Goal: Task Accomplishment & Management: Complete application form

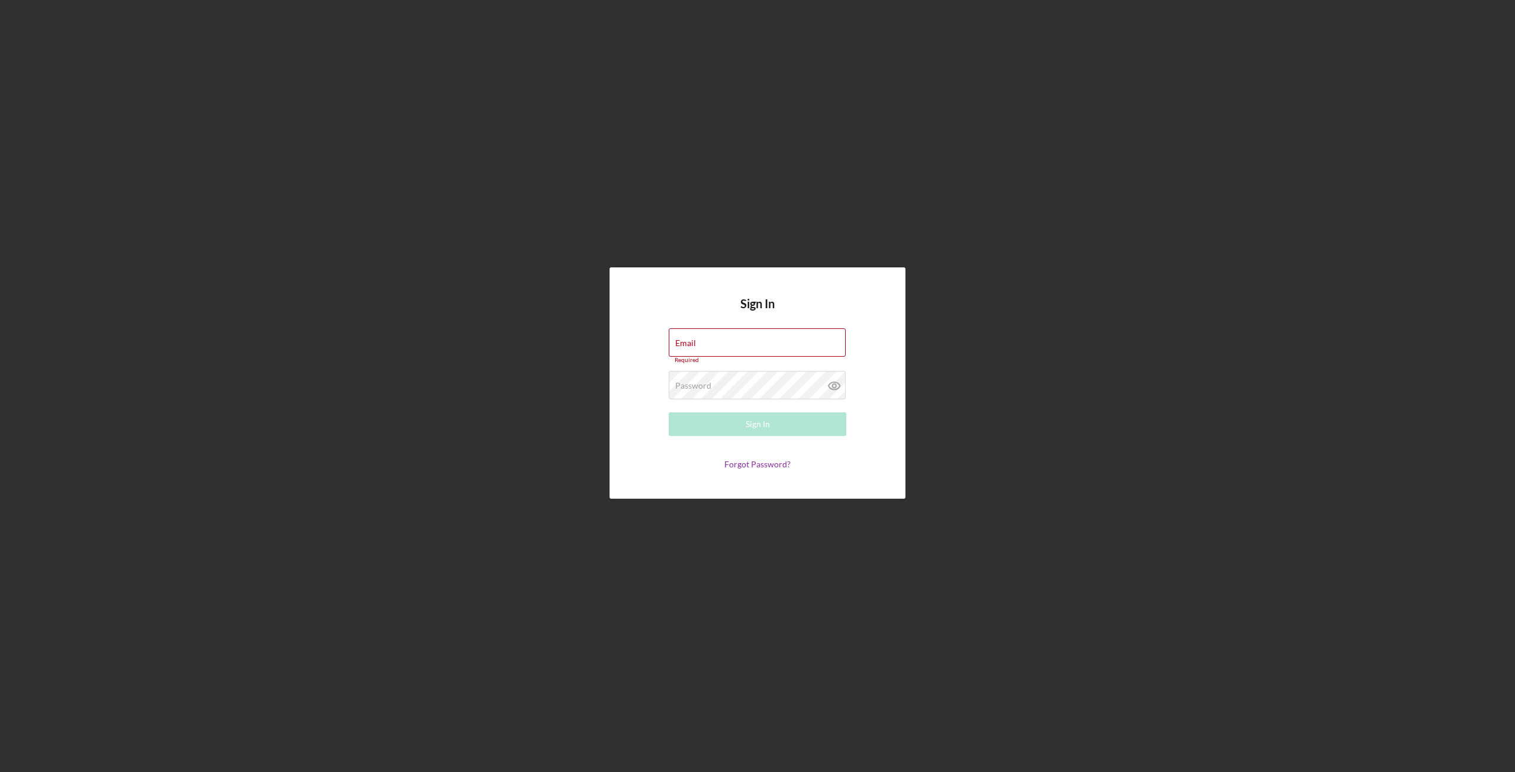
type input "[EMAIL_ADDRESS][DOMAIN_NAME]"
drag, startPoint x: 742, startPoint y: 415, endPoint x: 731, endPoint y: 425, distance: 15.5
click at [742, 416] on button "Sign In" at bounding box center [757, 424] width 177 height 24
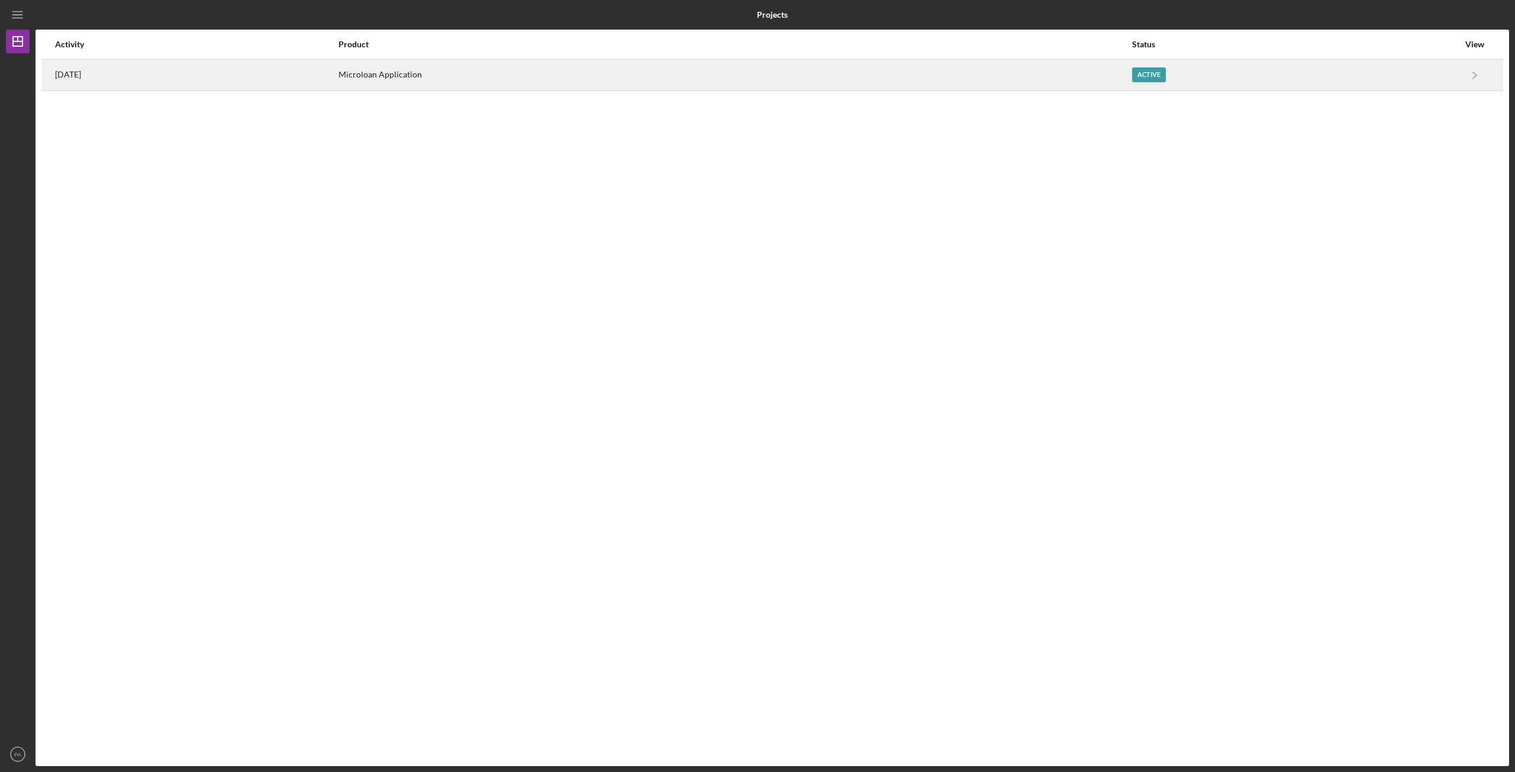
click at [730, 83] on div "Microloan Application" at bounding box center [734, 75] width 793 height 30
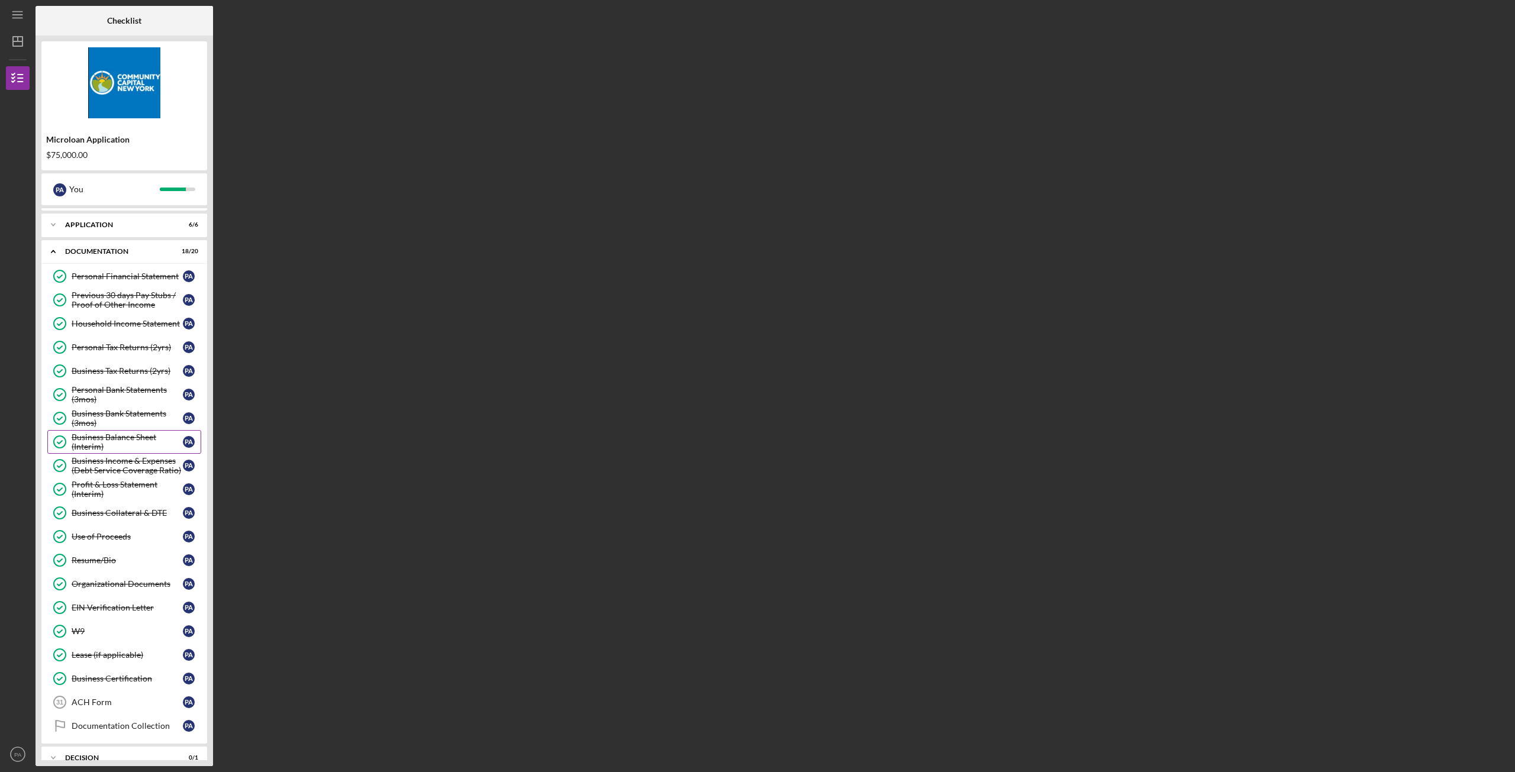
scroll to position [91, 0]
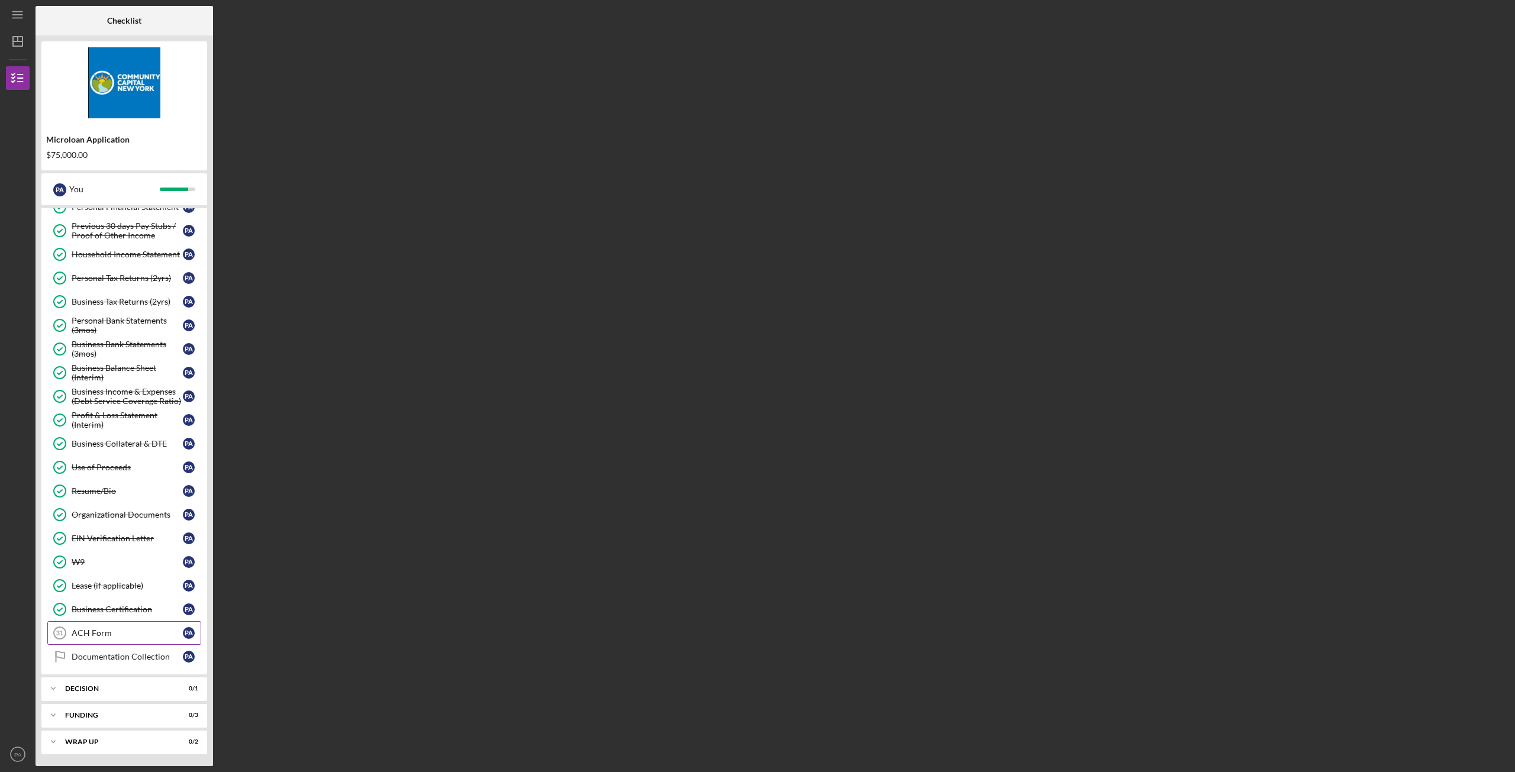
click at [97, 632] on div "ACH Form" at bounding box center [127, 632] width 111 height 9
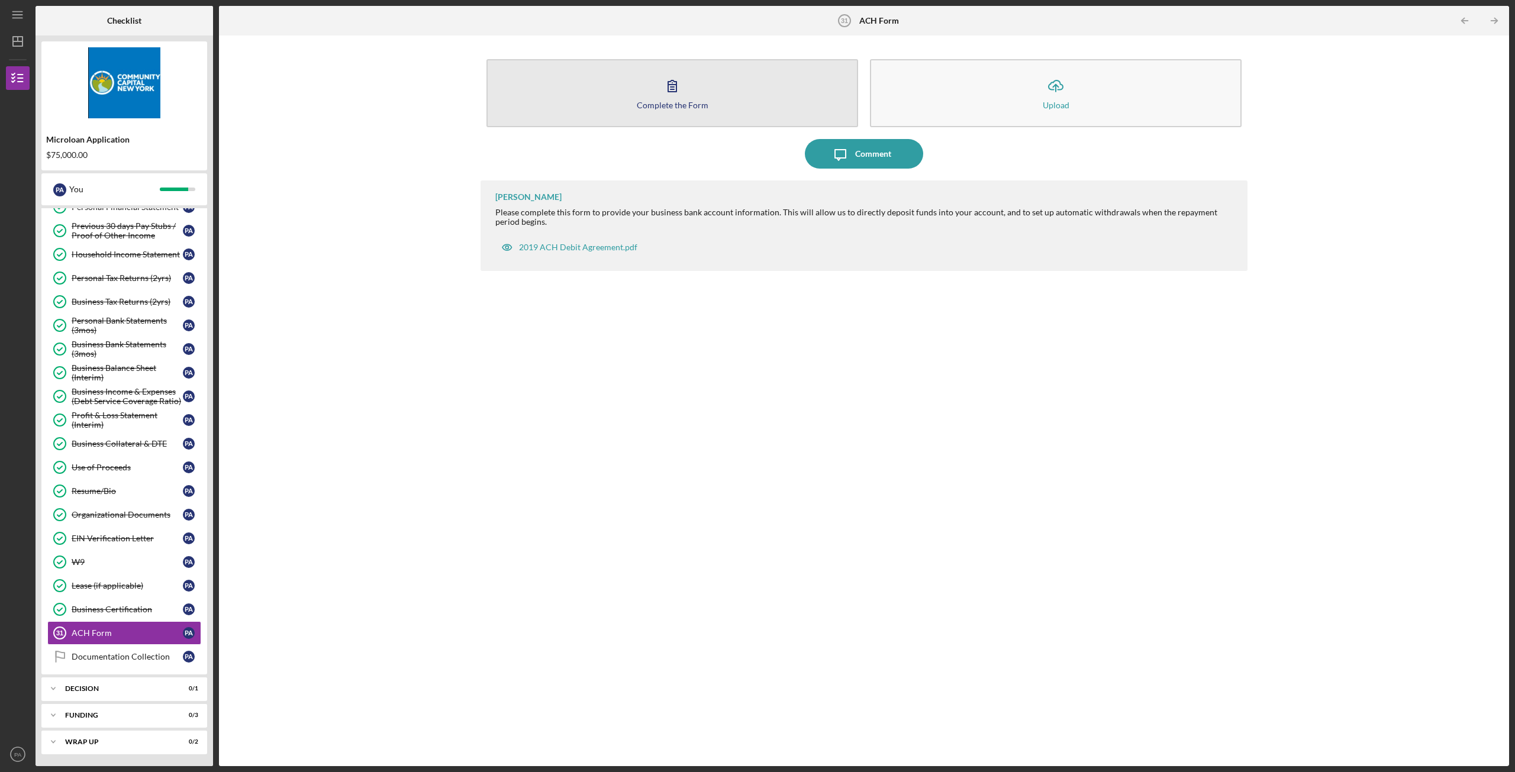
click at [669, 96] on icon "button" at bounding box center [672, 86] width 30 height 30
click at [676, 112] on button "Complete the Form Form" at bounding box center [672, 93] width 372 height 68
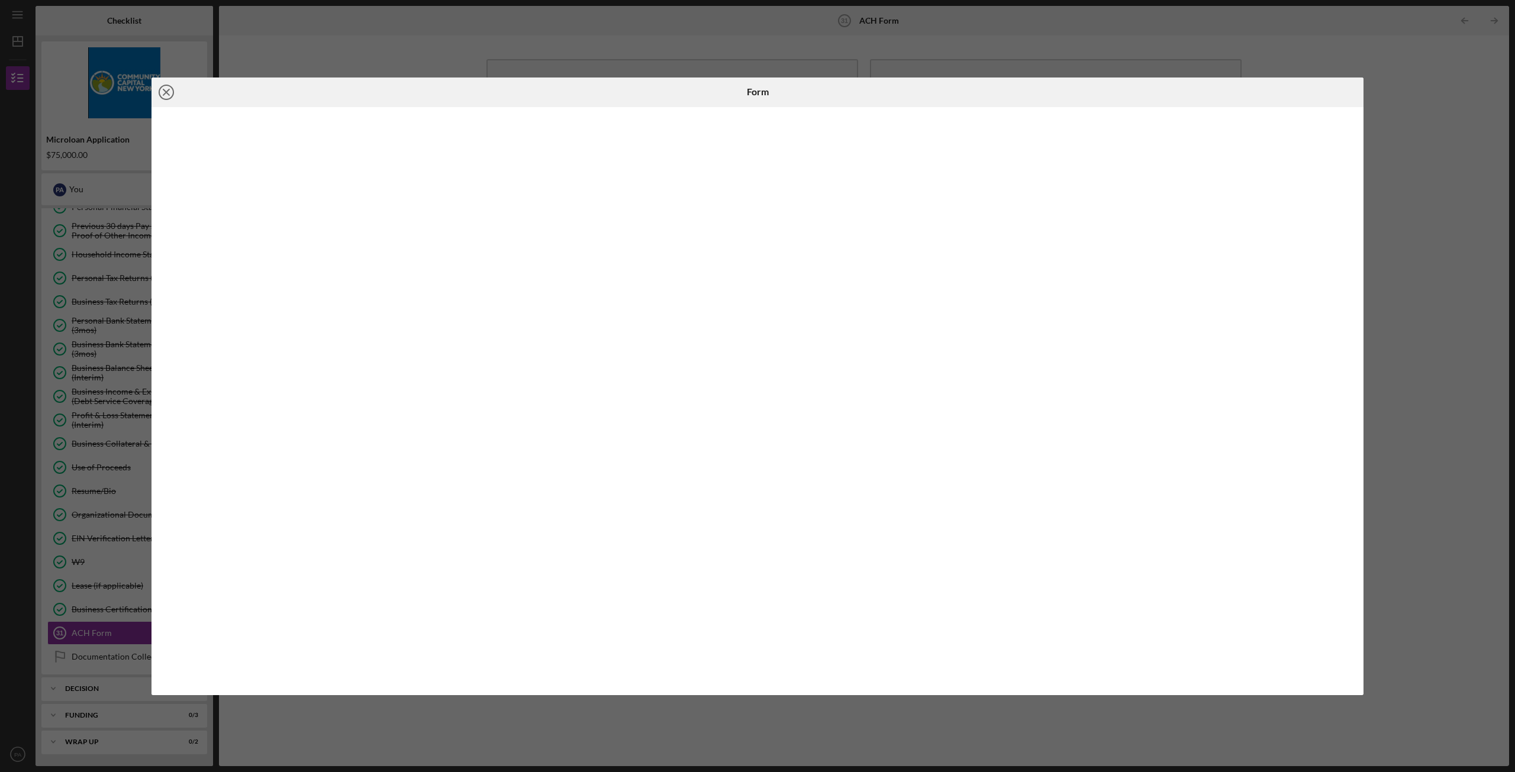
click at [167, 93] on icon "Icon/Close" at bounding box center [166, 93] width 30 height 30
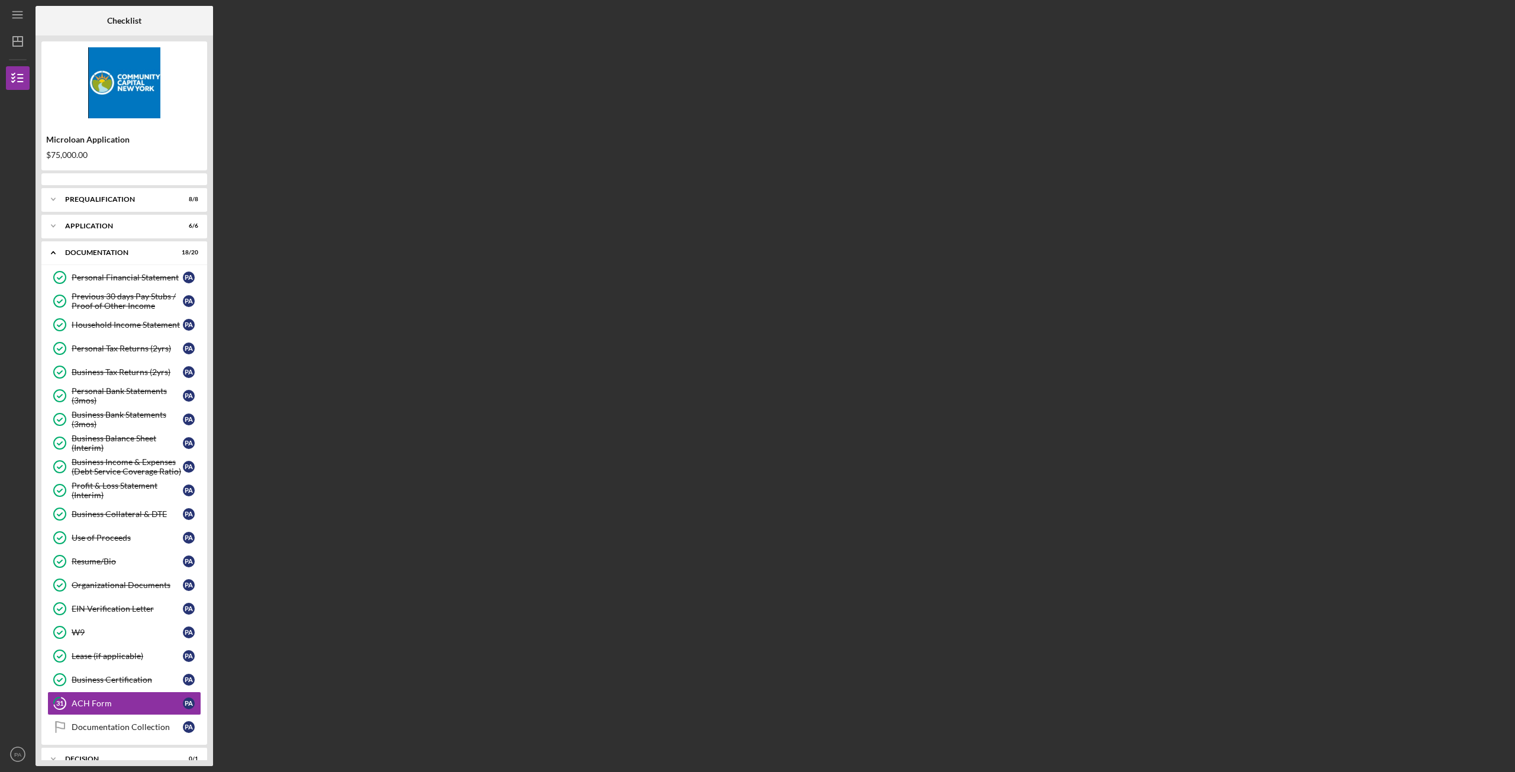
scroll to position [70, 0]
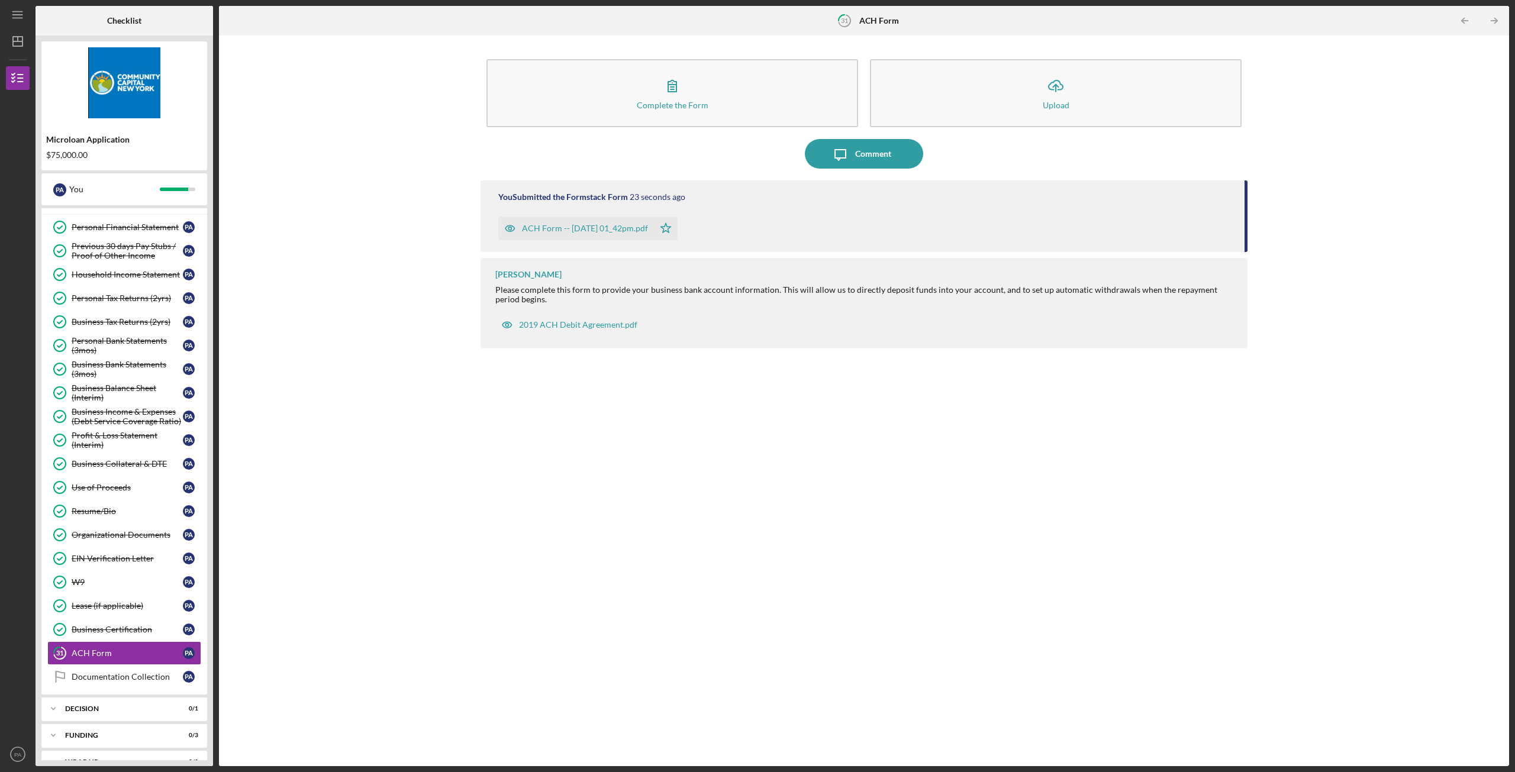
click at [592, 231] on div "ACH Form -- [DATE] 01_42pm.pdf" at bounding box center [585, 228] width 126 height 9
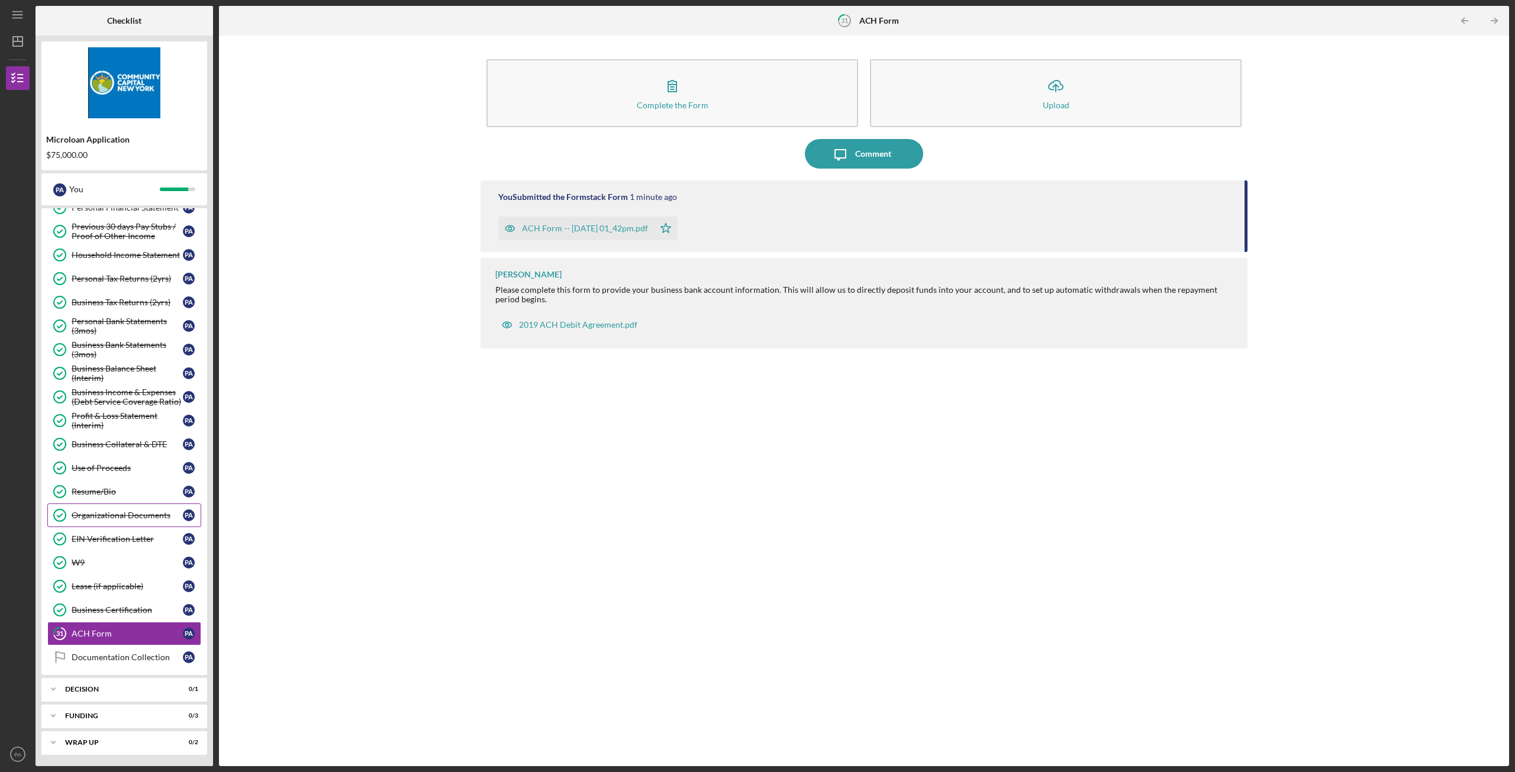
scroll to position [91, 0]
